Goal: Task Accomplishment & Management: Use online tool/utility

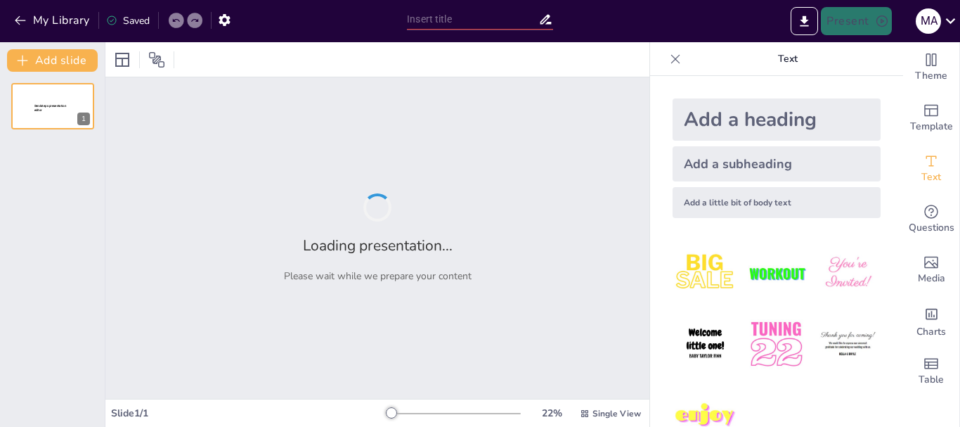
type input "New Sendsteps"
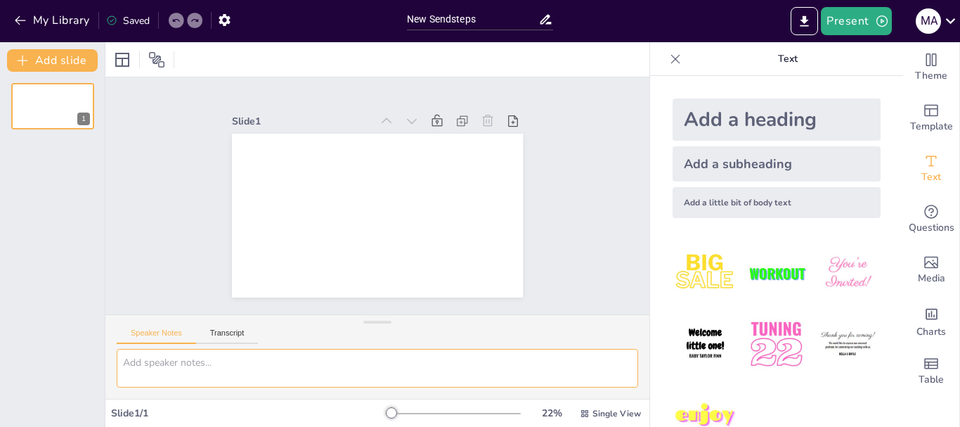
click at [244, 370] on textarea at bounding box center [377, 368] width 521 height 39
paste textarea "o Concepto de estadística o Estadística descriptica e inferencial o población, …"
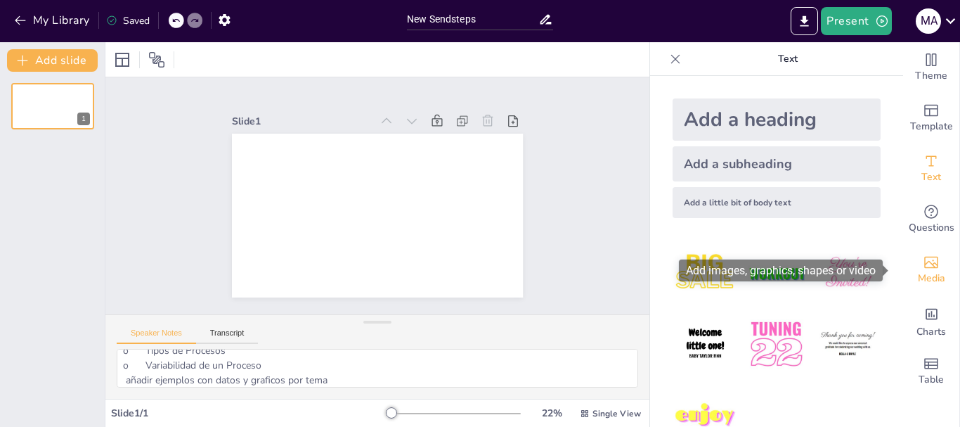
drag, startPoint x: 888, startPoint y: 228, endPoint x: 902, endPoint y: 271, distance: 46.0
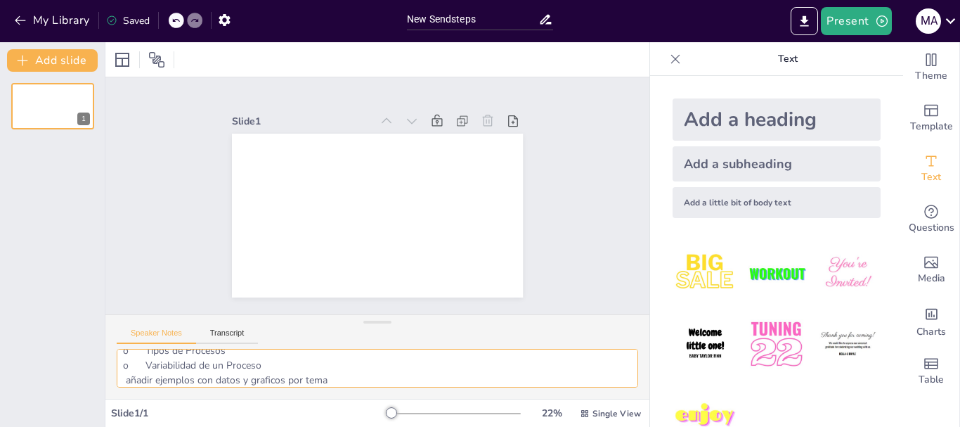
click at [370, 379] on textarea "o Concepto de estadística o Estadística descriptica e inferencial o población, …" at bounding box center [377, 368] width 521 height 39
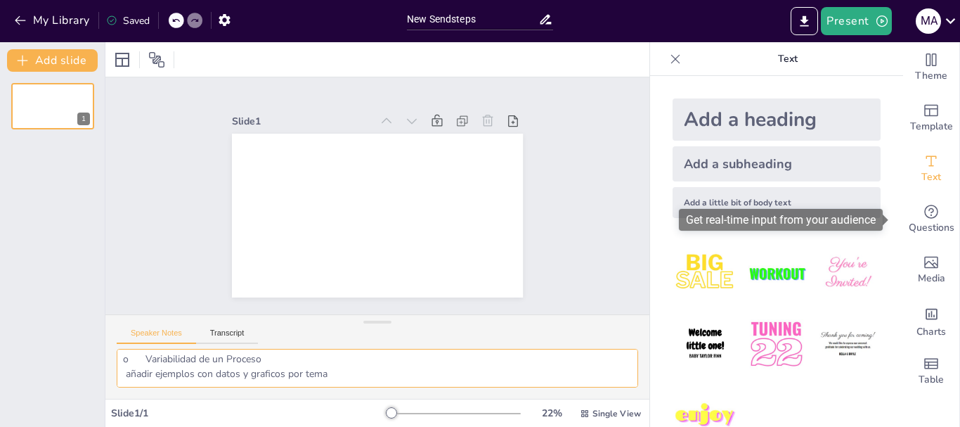
type textarea "o Concepto de estadística o Estadística descriptica e inferencial o población, …"
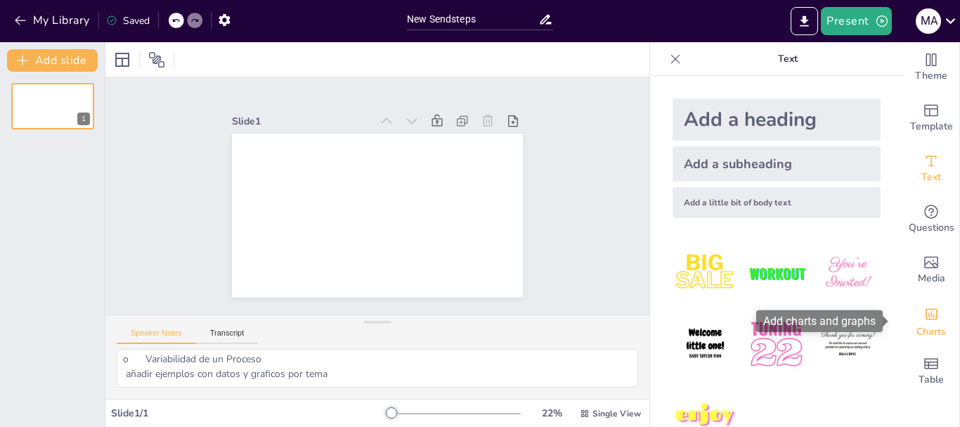
drag, startPoint x: 889, startPoint y: 221, endPoint x: 874, endPoint y: 329, distance: 109.3
click at [230, 330] on button "Transcript" at bounding box center [227, 335] width 63 height 15
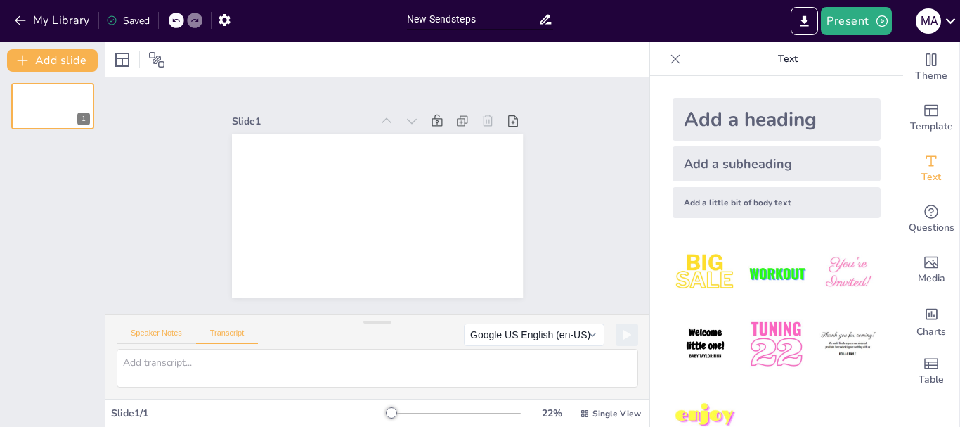
click at [181, 330] on button "Speaker Notes" at bounding box center [156, 335] width 79 height 15
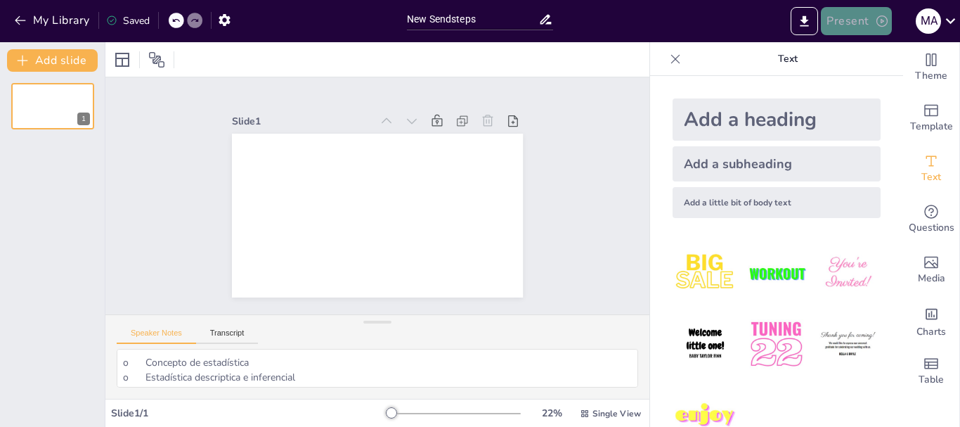
click at [844, 19] on button "Present" at bounding box center [856, 21] width 70 height 28
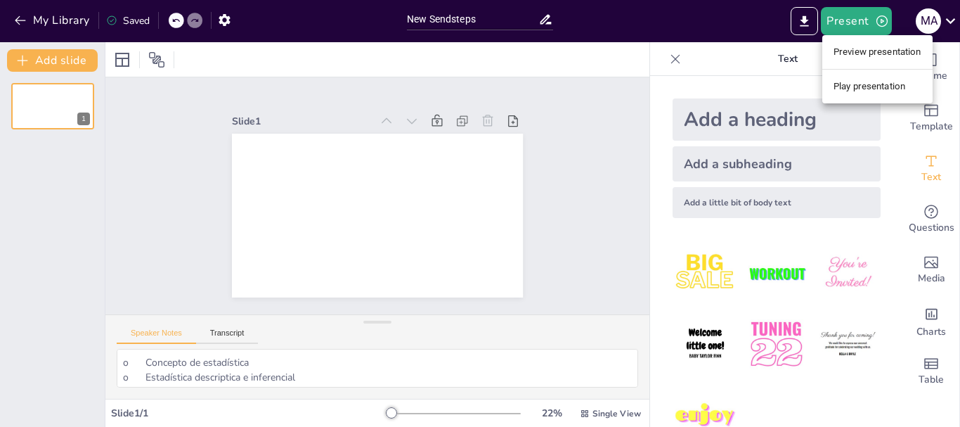
click at [950, 20] on div at bounding box center [480, 213] width 960 height 427
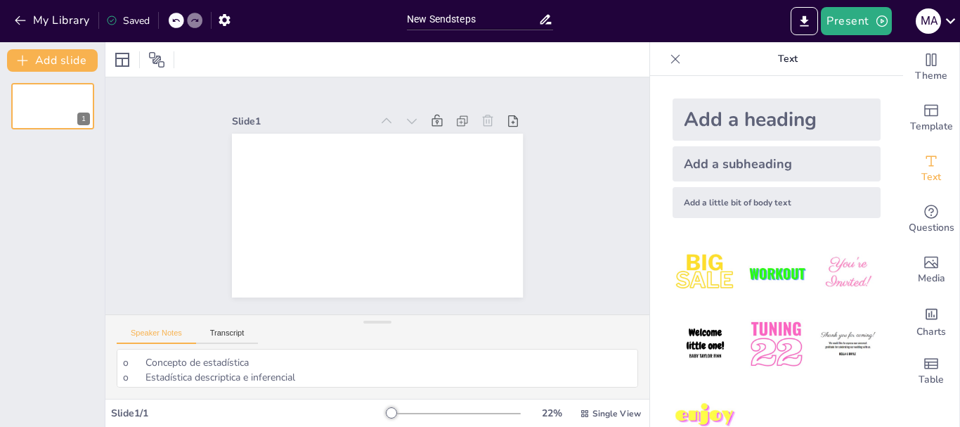
click at [950, 20] on icon at bounding box center [950, 20] width 19 height 19
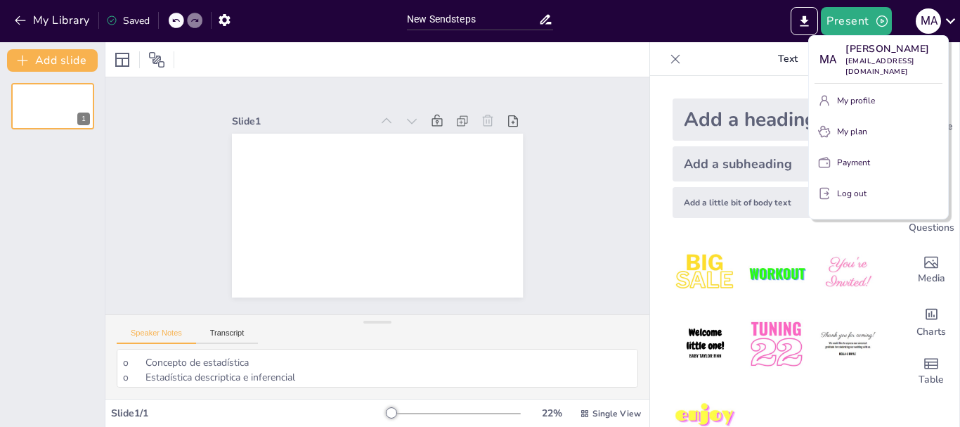
click at [644, 251] on div at bounding box center [480, 213] width 960 height 427
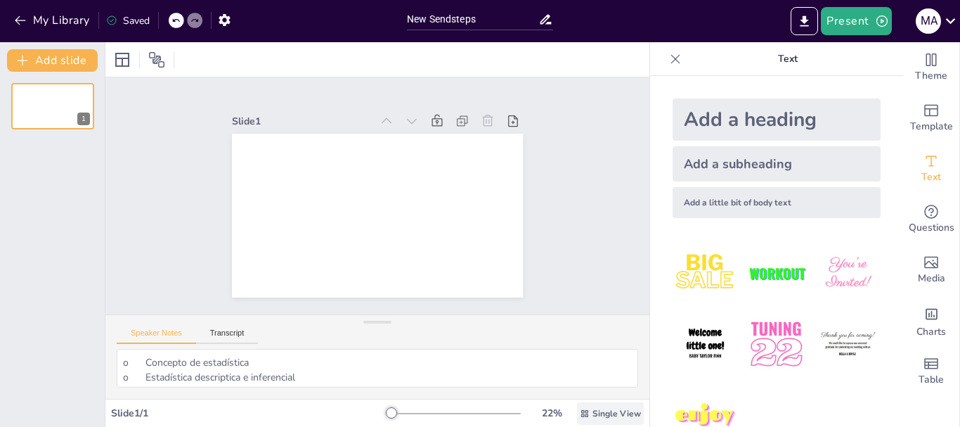
click at [612, 415] on span "Single View" at bounding box center [616, 413] width 48 height 11
click at [83, 60] on button "Add slide" at bounding box center [52, 60] width 91 height 22
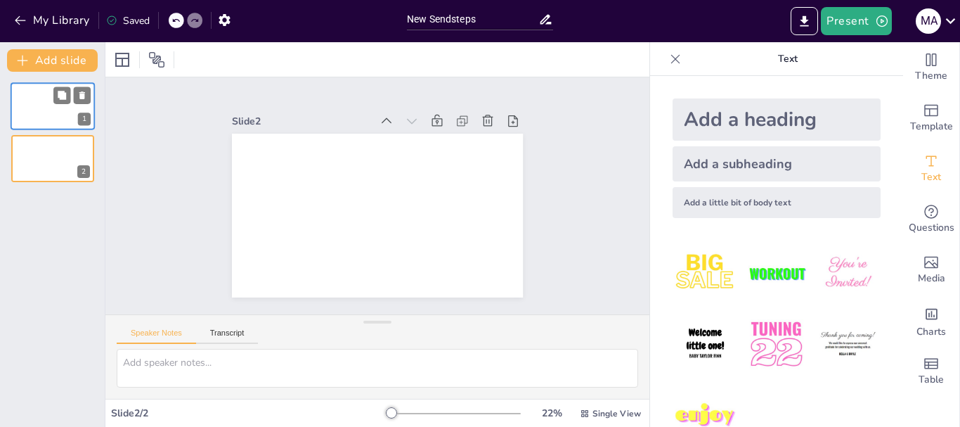
click at [48, 103] on div at bounding box center [53, 106] width 84 height 48
type textarea "o Concepto de estadística o Estadística descriptica e inferencial o población, …"
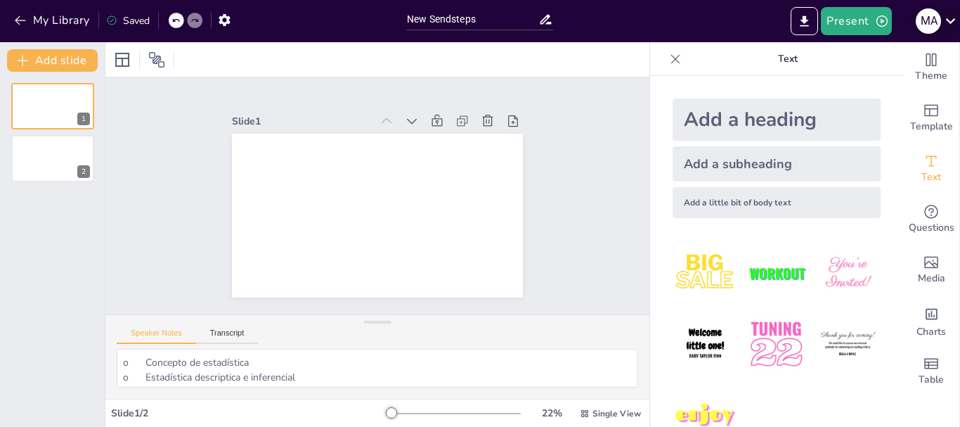
click at [950, 26] on icon at bounding box center [950, 20] width 19 height 19
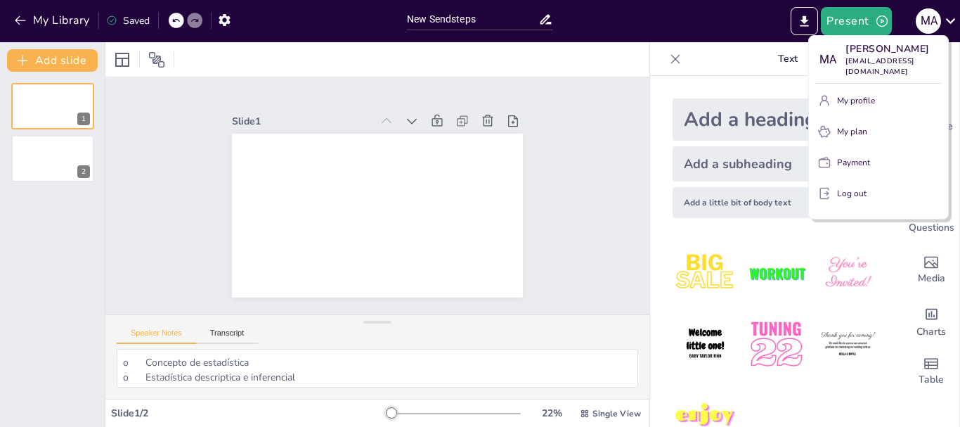
click at [836, 205] on button "Log out" at bounding box center [879, 193] width 128 height 22
